Goal: Contribute content

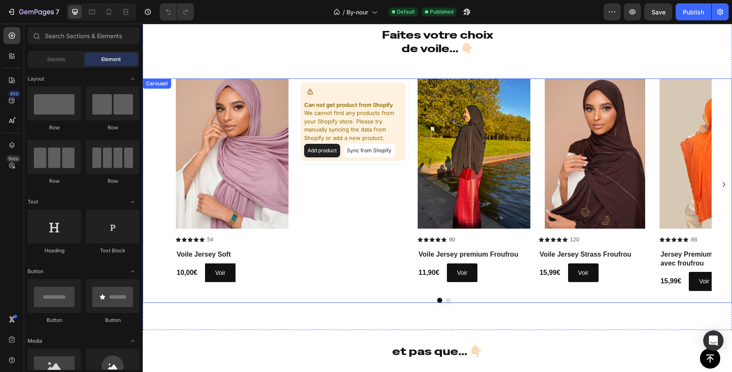
scroll to position [723, 0]
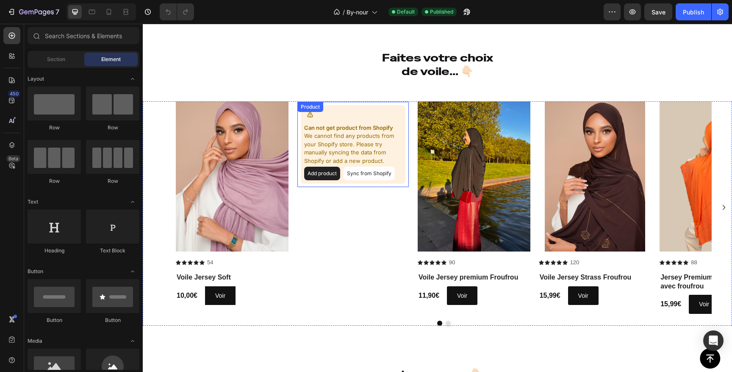
click at [360, 171] on button "Sync from Shopify" at bounding box center [369, 173] width 51 height 14
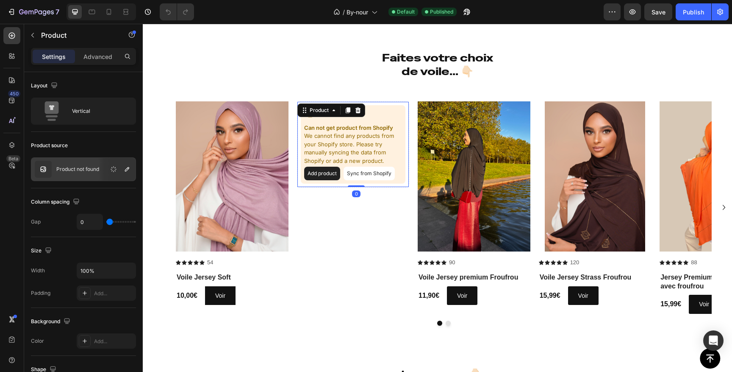
click at [379, 176] on button "Sync from Shopify" at bounding box center [369, 173] width 51 height 14
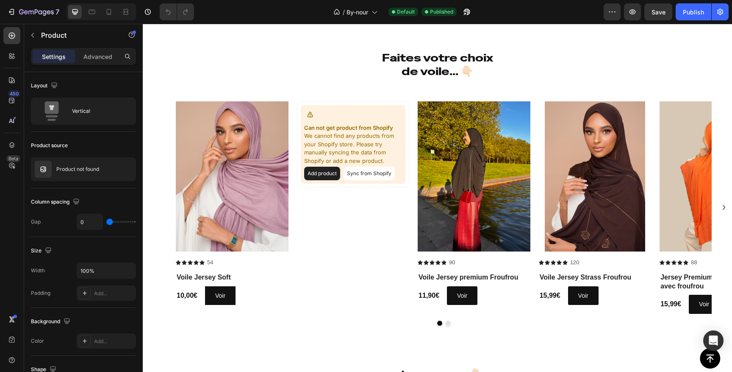
click at [333, 174] on button "Add product" at bounding box center [322, 173] width 36 height 14
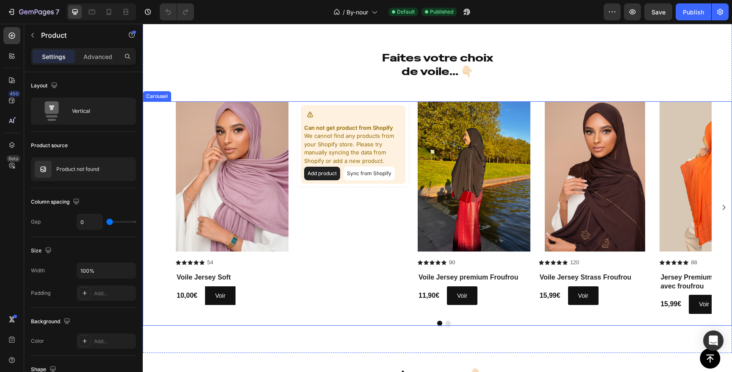
click at [726, 210] on icon "Carousel Next Arrow" at bounding box center [724, 207] width 10 height 10
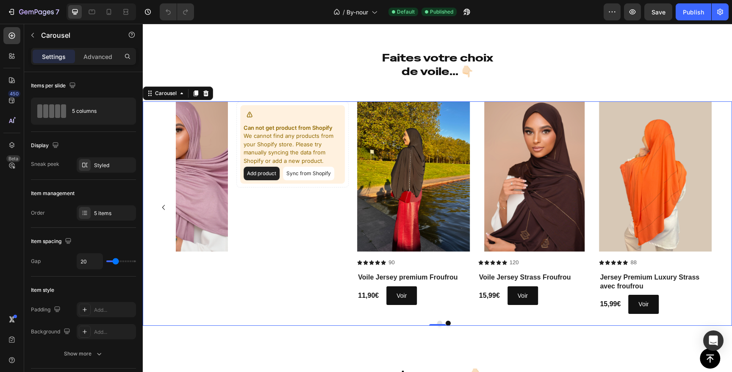
click at [163, 207] on icon "Carousel Back Arrow" at bounding box center [163, 207] width 10 height 10
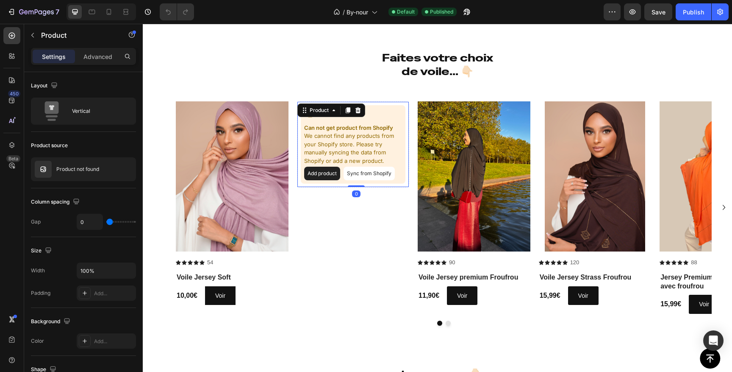
click at [361, 132] on p "We cannot find any products from your Shopify store. Please try manually syncin…" at bounding box center [353, 148] width 98 height 33
click at [104, 169] on div at bounding box center [116, 169] width 37 height 23
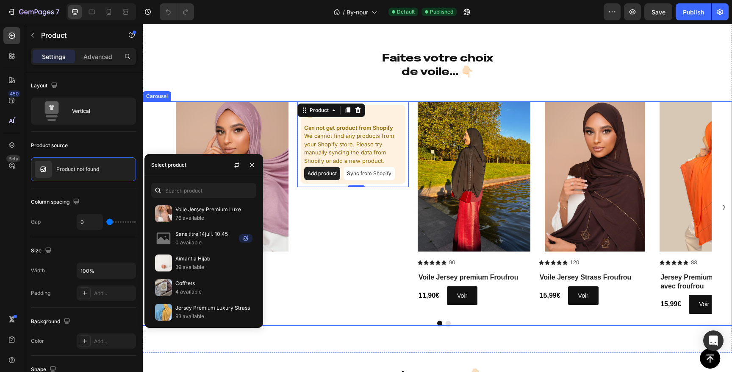
click at [298, 241] on div "Can not get product from Shopify We cannot find any products from your Shopify …" at bounding box center [353, 207] width 113 height 212
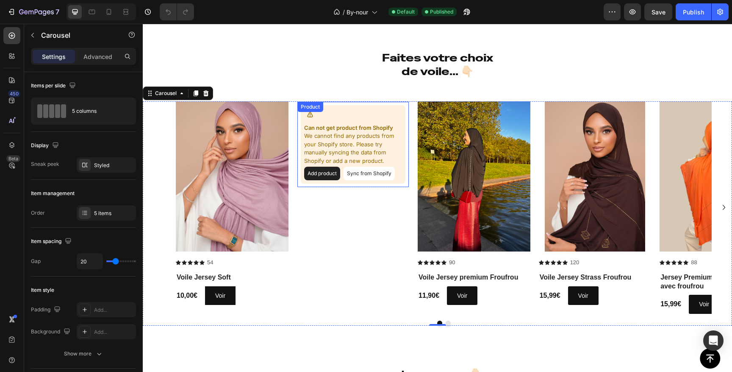
click at [325, 149] on p "We cannot find any products from your Shopify store. Please try manually syncin…" at bounding box center [353, 148] width 98 height 33
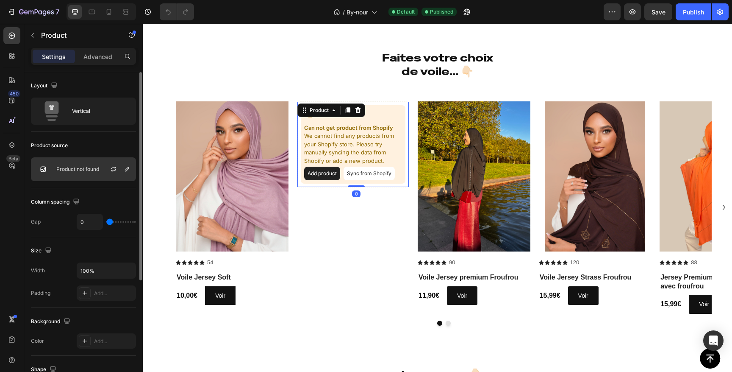
click at [111, 176] on div at bounding box center [116, 169] width 37 height 23
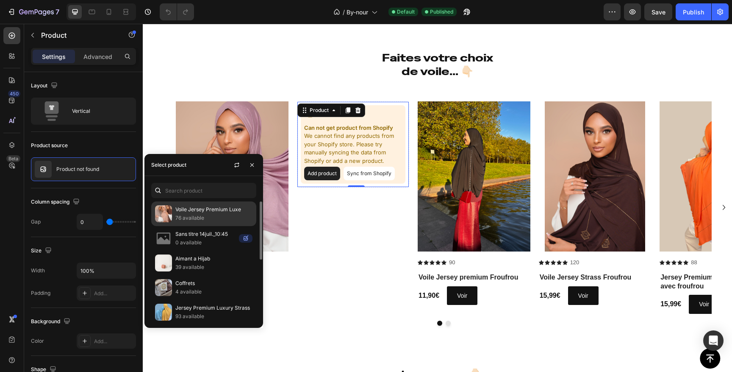
click at [219, 220] on p "76 available" at bounding box center [213, 218] width 77 height 8
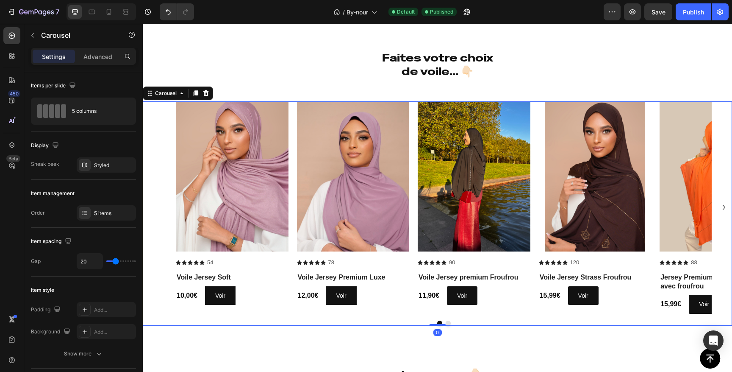
click at [383, 318] on div "Product Images Icon Icon Icon Icon Icon Icon List 54 Text Block Row Voile Jerse…" at bounding box center [437, 213] width 589 height 224
click at [728, 203] on icon "Carousel Next Arrow" at bounding box center [724, 207] width 10 height 10
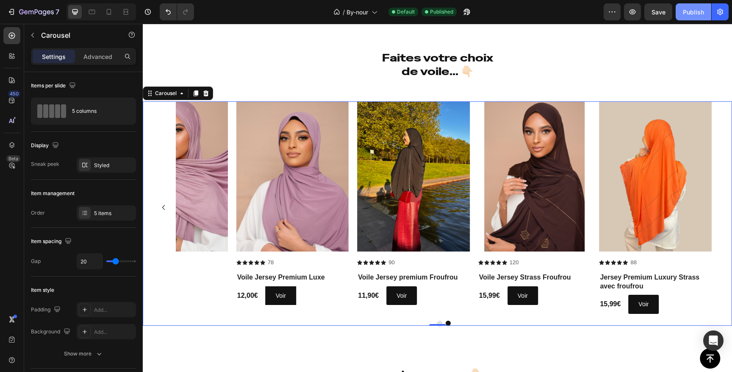
click at [687, 17] on button "Publish" at bounding box center [694, 11] width 36 height 17
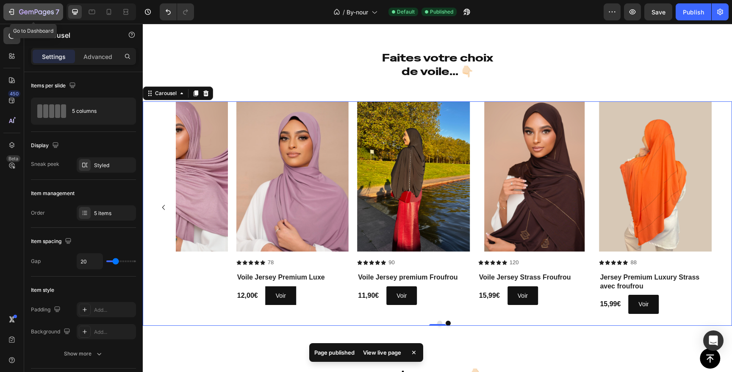
click at [16, 14] on div "7" at bounding box center [33, 12] width 52 height 10
